Goal: Transaction & Acquisition: Obtain resource

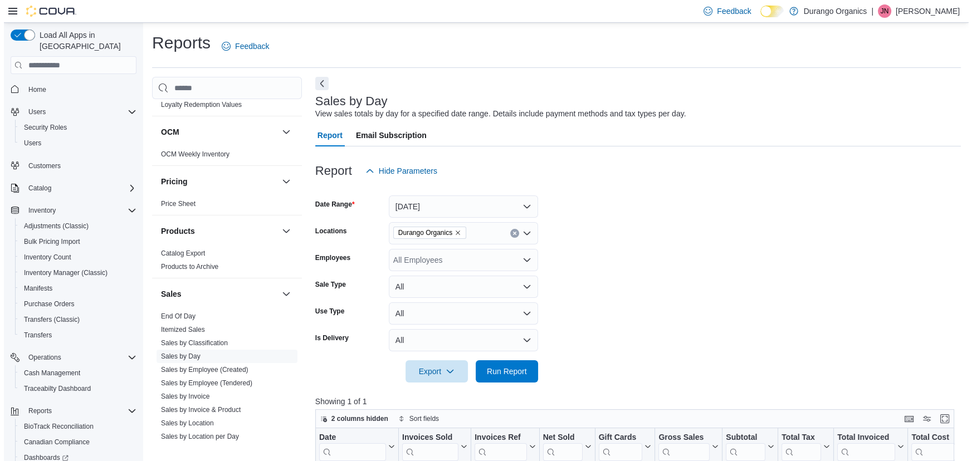
scroll to position [658, 0]
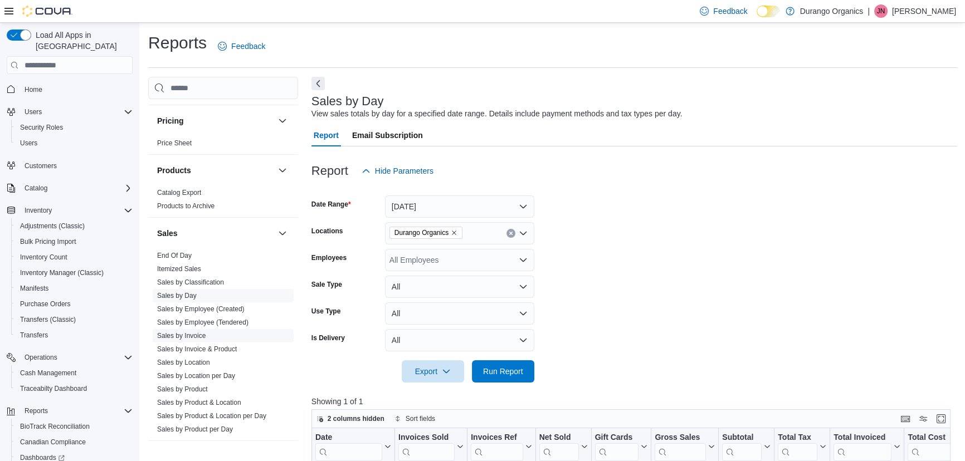
click at [194, 332] on link "Sales by Invoice" at bounding box center [181, 336] width 48 height 8
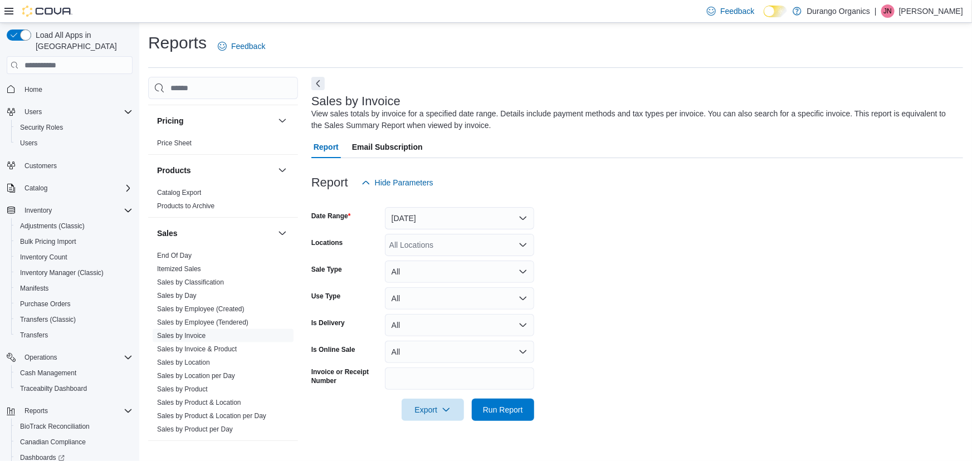
click at [426, 250] on div "All Locations" at bounding box center [459, 245] width 149 height 22
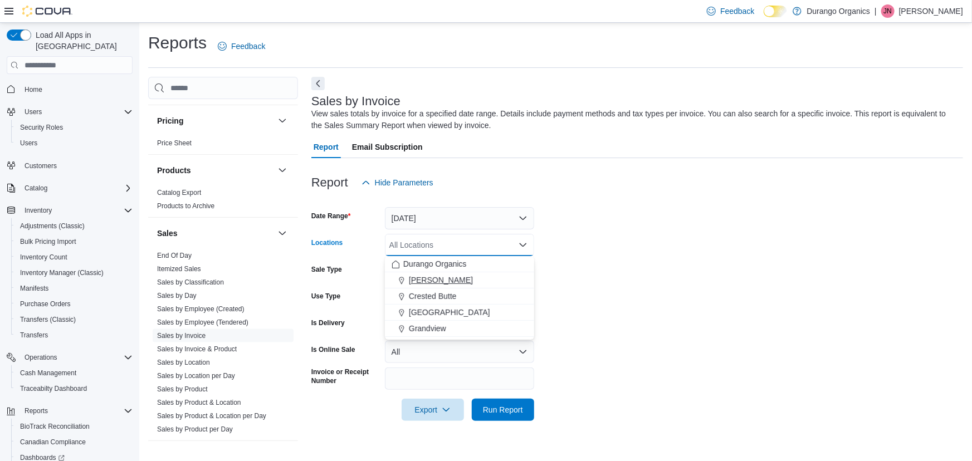
click at [428, 284] on span "[PERSON_NAME]" at bounding box center [441, 280] width 64 height 11
click at [652, 345] on form "Date Range [DATE] Locations [PERSON_NAME] Combo box. Selected. [GEOGRAPHIC_DATA…" at bounding box center [637, 307] width 652 height 227
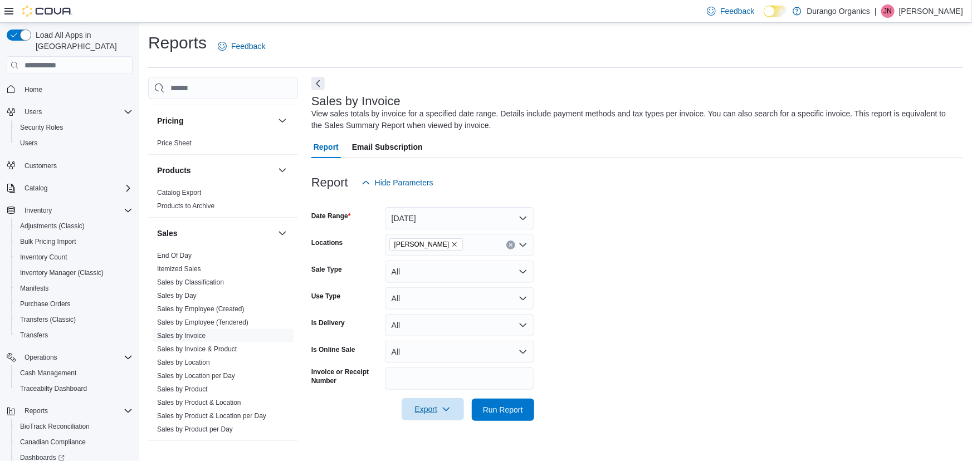
click at [440, 410] on span "Export" at bounding box center [432, 409] width 49 height 22
click at [433, 347] on button "Export to Excel" at bounding box center [435, 343] width 64 height 22
click at [708, 264] on form "Date Range [DATE] Locations [PERSON_NAME] Sale Type All Use Type All Is Deliver…" at bounding box center [637, 307] width 652 height 227
click at [652, 197] on div at bounding box center [637, 200] width 652 height 13
click at [452, 408] on span "Export" at bounding box center [432, 409] width 49 height 22
